Goal: Information Seeking & Learning: Learn about a topic

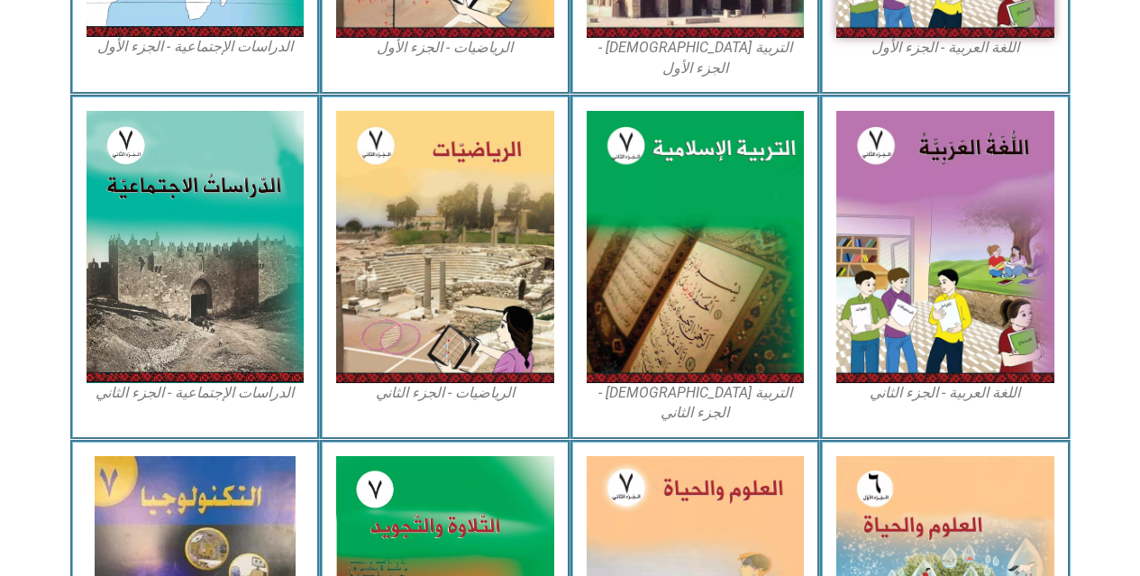
scroll to position [770, 0]
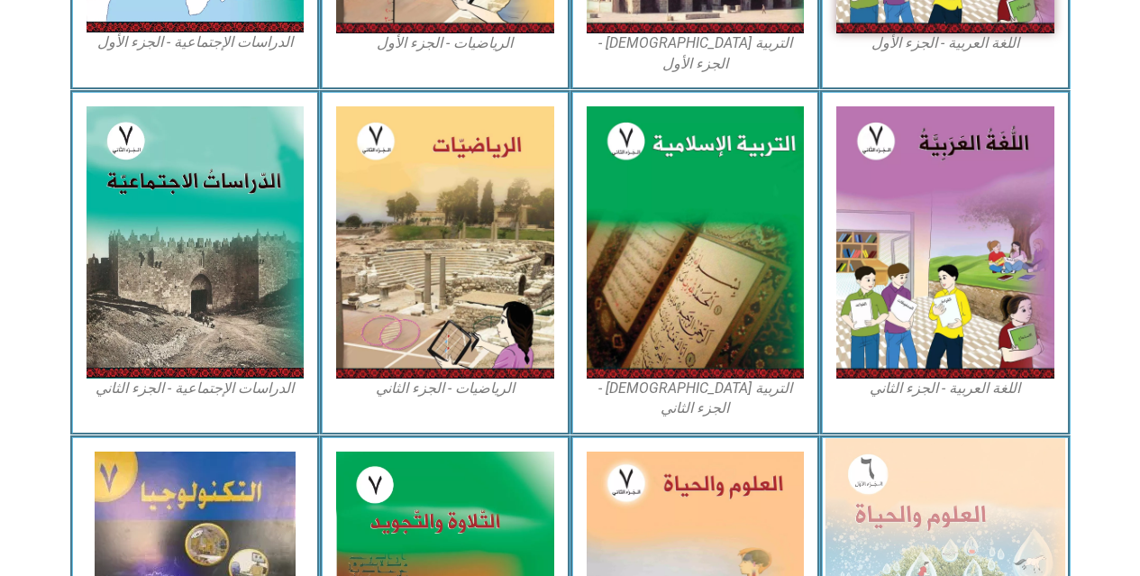
click at [925, 530] on img at bounding box center [945, 584] width 240 height 292
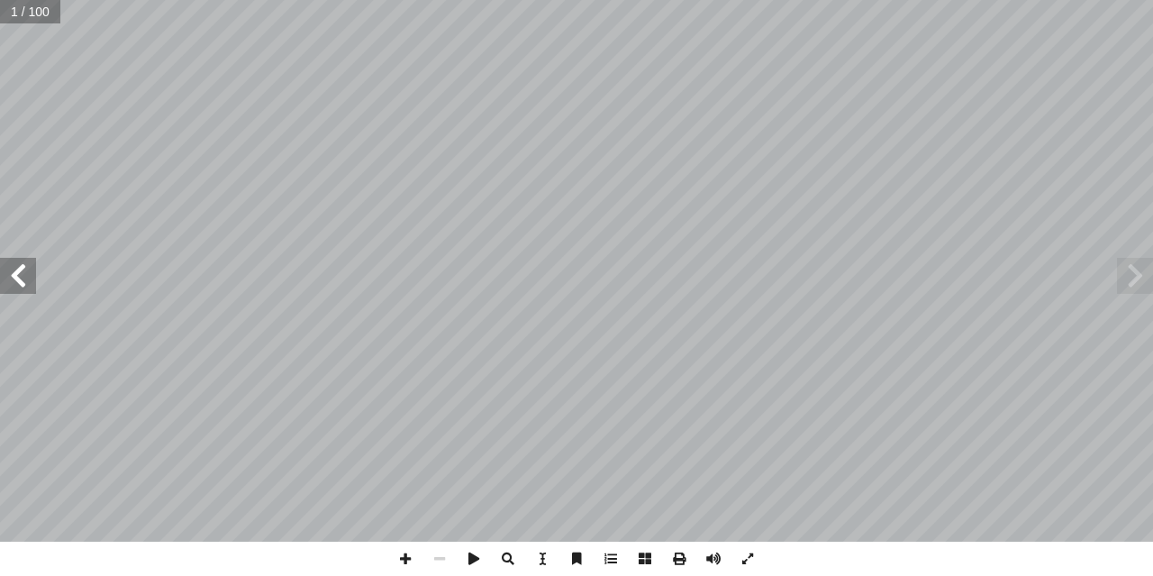
click at [21, 271] on span at bounding box center [18, 276] width 36 height 36
click at [15, 271] on span at bounding box center [18, 276] width 36 height 36
click at [13, 267] on span at bounding box center [18, 276] width 36 height 36
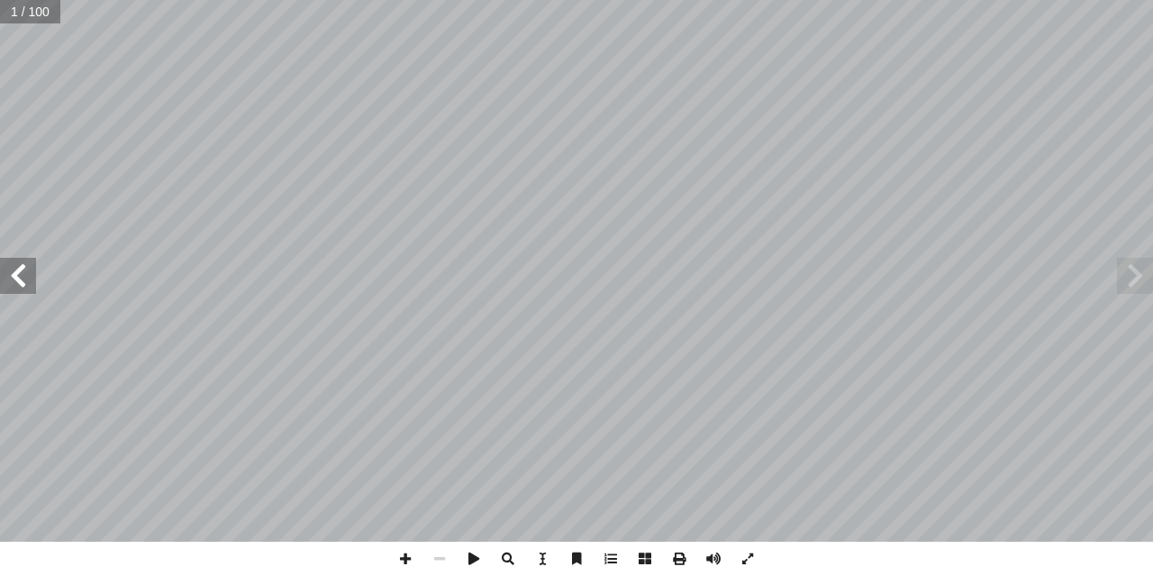
click at [13, 267] on span at bounding box center [18, 276] width 36 height 36
click at [25, 269] on span at bounding box center [18, 276] width 36 height 36
click at [25, 270] on span at bounding box center [18, 276] width 36 height 36
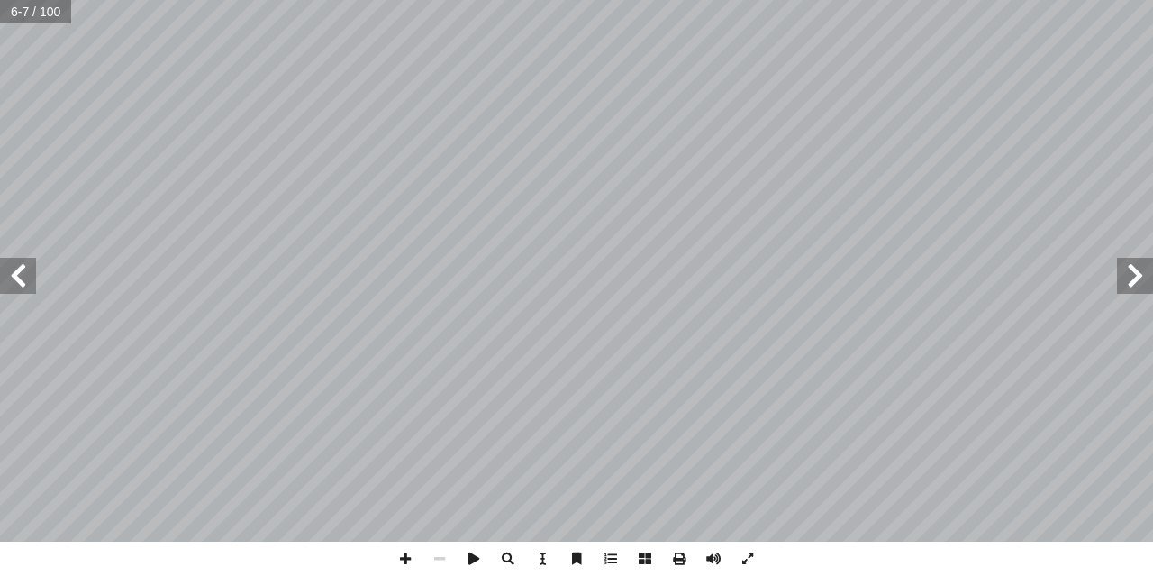
click at [25, 270] on span at bounding box center [18, 276] width 36 height 36
click at [26, 270] on span at bounding box center [18, 276] width 36 height 36
click at [23, 264] on span at bounding box center [18, 276] width 36 height 36
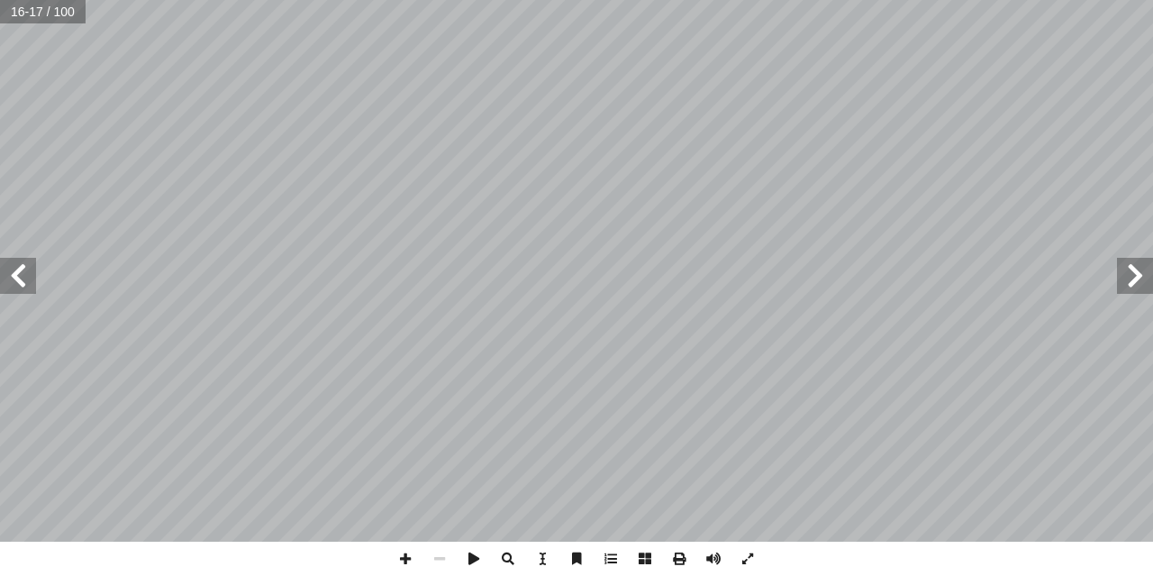
click at [23, 264] on span at bounding box center [18, 276] width 36 height 36
click at [25, 286] on span at bounding box center [18, 276] width 36 height 36
click at [17, 285] on span at bounding box center [18, 276] width 36 height 36
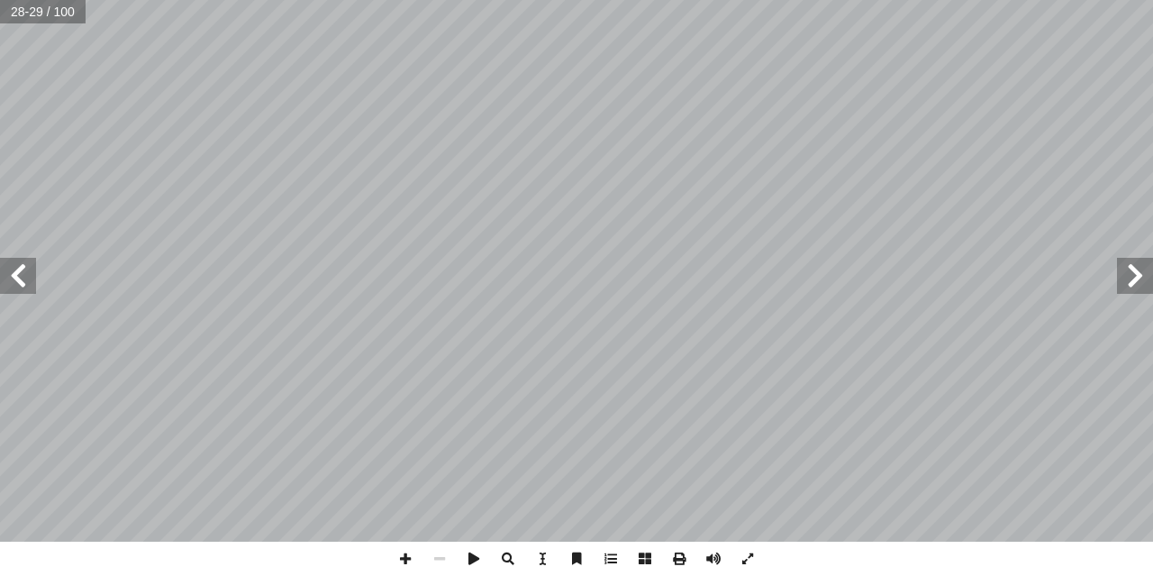
click at [18, 293] on span at bounding box center [18, 276] width 36 height 36
click at [408, 554] on span at bounding box center [405, 559] width 34 height 34
